Goal: Navigation & Orientation: Find specific page/section

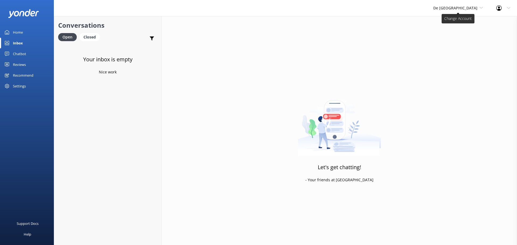
click at [463, 8] on span "De [GEOGRAPHIC_DATA]" at bounding box center [455, 7] width 44 height 5
click at [462, 16] on div "De [GEOGRAPHIC_DATA] Aruba's Activities Expert The Captain" at bounding box center [453, 35] width 54 height 39
click at [463, 10] on span "De [GEOGRAPHIC_DATA]" at bounding box center [455, 7] width 44 height 5
click at [464, 22] on link "De [GEOGRAPHIC_DATA]" at bounding box center [454, 22] width 54 height 13
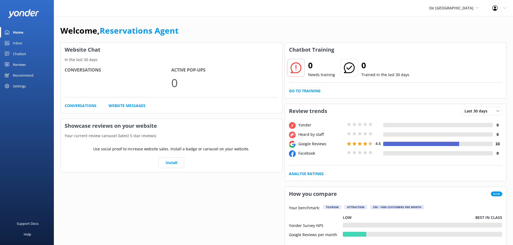
click at [17, 40] on div "Inbox" at bounding box center [17, 43] width 9 height 11
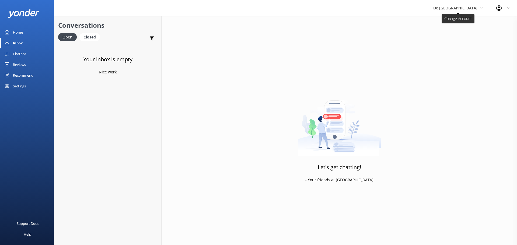
click at [464, 9] on span "De [GEOGRAPHIC_DATA]" at bounding box center [455, 7] width 44 height 5
click at [462, 36] on link "Aruba's Activities Expert" at bounding box center [454, 35] width 54 height 13
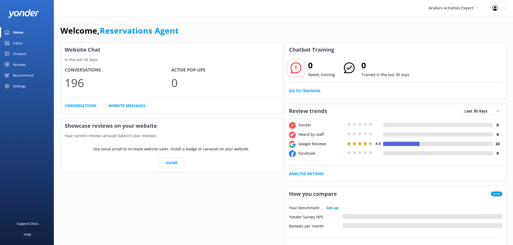
click at [22, 43] on div "Inbox" at bounding box center [17, 43] width 9 height 11
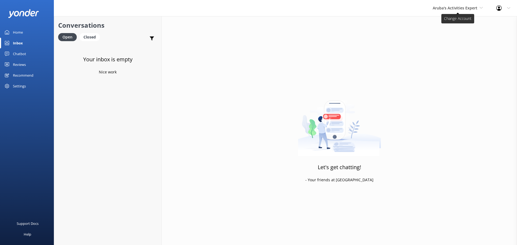
click at [451, 7] on span "Aruba's Activities Expert" at bounding box center [455, 7] width 45 height 5
click at [451, 47] on link "The Captain" at bounding box center [453, 48] width 54 height 13
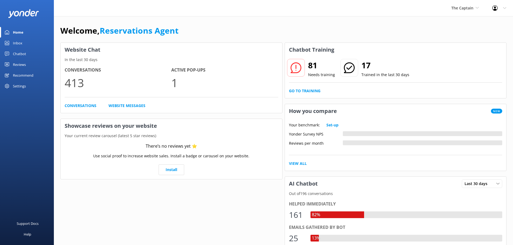
click at [18, 43] on div "Inbox" at bounding box center [17, 43] width 9 height 11
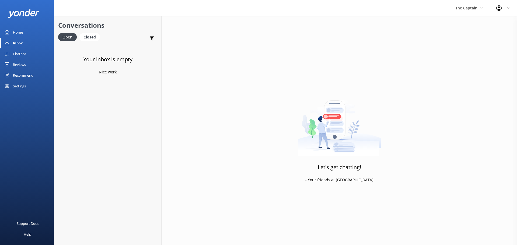
click at [468, 12] on div "The Captain De Palm Island Aruba's Activities Expert The Captain" at bounding box center [469, 8] width 41 height 16
click at [465, 22] on link "De [GEOGRAPHIC_DATA]" at bounding box center [476, 22] width 54 height 13
